Goal: Find specific page/section: Find specific page/section

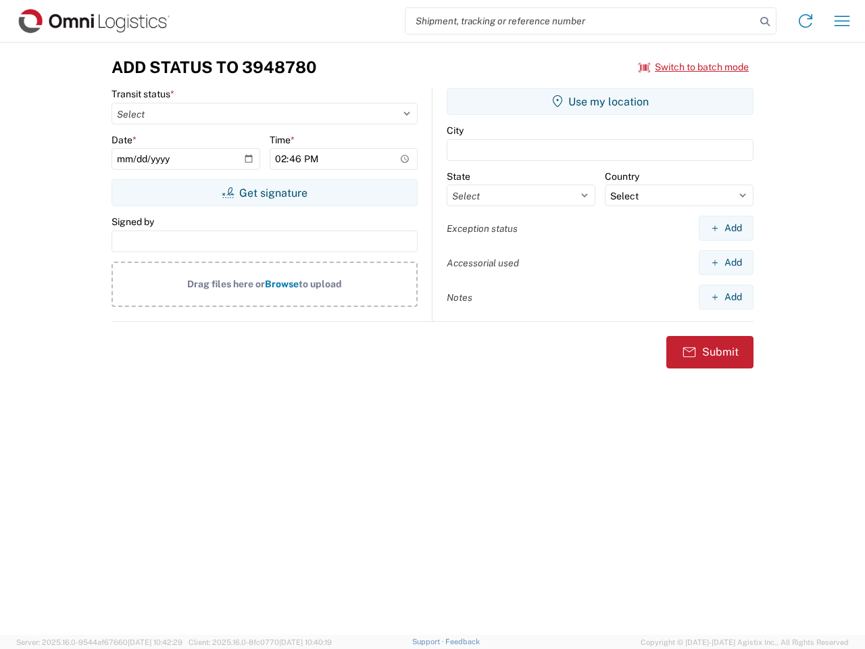
click at [581, 21] on input "search" at bounding box center [581, 21] width 350 height 26
click at [765, 22] on icon at bounding box center [765, 21] width 19 height 19
click at [806, 21] on icon at bounding box center [806, 21] width 22 height 22
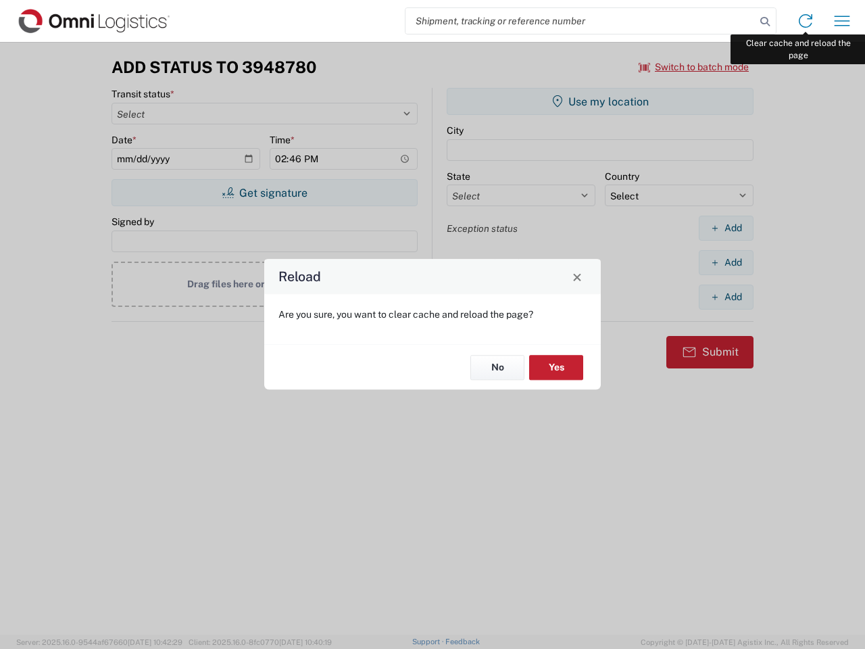
click at [842, 21] on div "Reload Are you sure, you want to clear cache and reload the page? No Yes" at bounding box center [432, 324] width 865 height 649
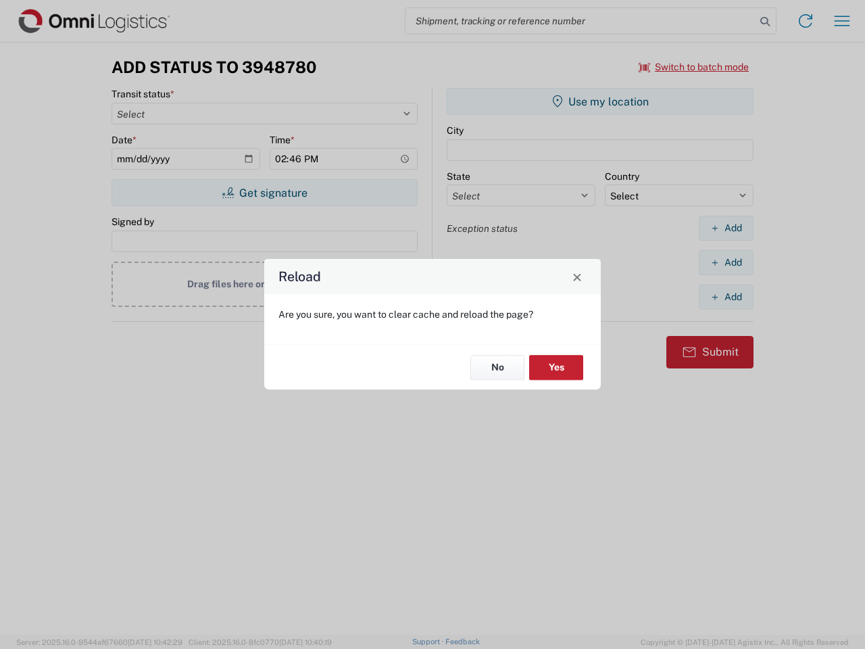
click at [694, 67] on div "Reload Are you sure, you want to clear cache and reload the page? No Yes" at bounding box center [432, 324] width 865 height 649
click at [264, 193] on div "Reload Are you sure, you want to clear cache and reload the page? No Yes" at bounding box center [432, 324] width 865 height 649
click at [600, 101] on div "Reload Are you sure, you want to clear cache and reload the page? No Yes" at bounding box center [432, 324] width 865 height 649
click at [726, 228] on div "Reload Are you sure, you want to clear cache and reload the page? No Yes" at bounding box center [432, 324] width 865 height 649
click at [726, 262] on div "Reload Are you sure, you want to clear cache and reload the page? No Yes" at bounding box center [432, 324] width 865 height 649
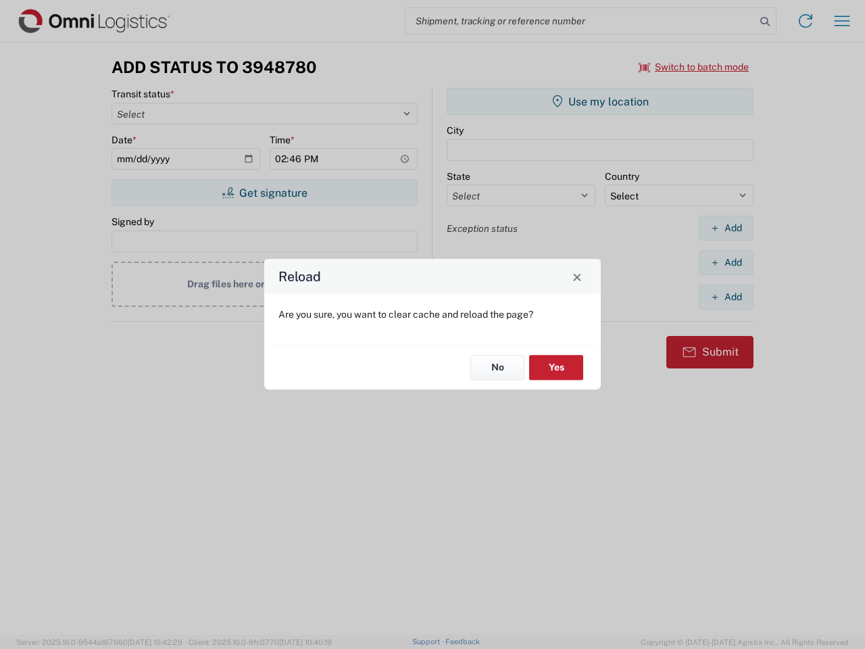
click at [726, 297] on div "Reload Are you sure, you want to clear cache and reload the page? No Yes" at bounding box center [432, 324] width 865 height 649
